Goal: Find contact information: Find contact information

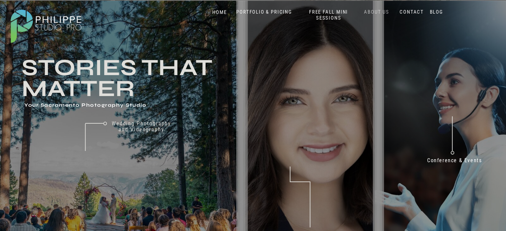
click at [379, 12] on nav "ABOUT US" at bounding box center [376, 12] width 28 height 6
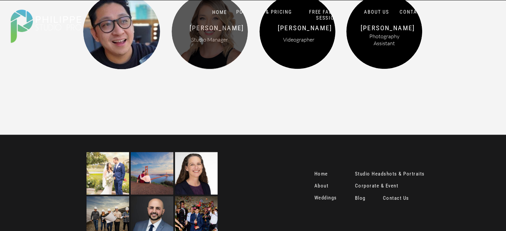
scroll to position [902, 0]
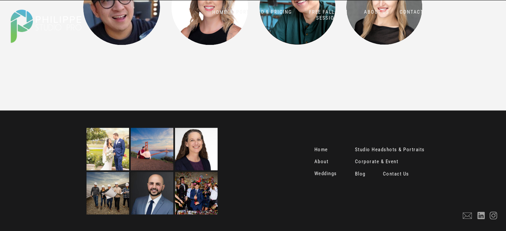
click at [397, 173] on nav "Contact Us" at bounding box center [397, 174] width 28 height 7
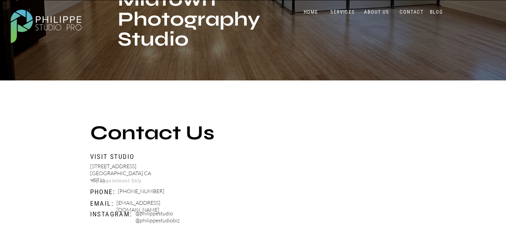
scroll to position [33, 0]
